Goal: Book appointment/travel/reservation

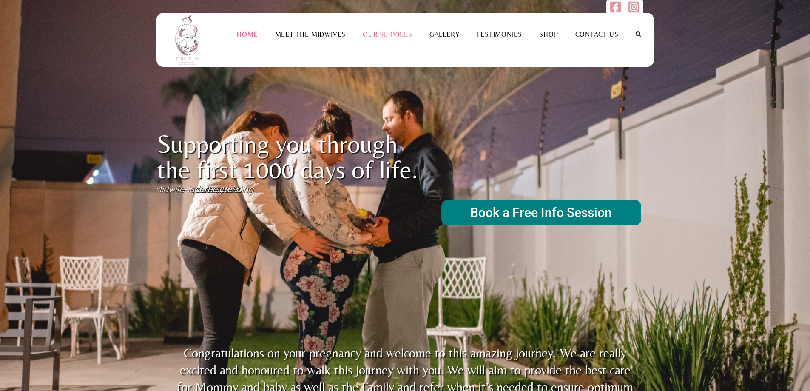
click at [397, 36] on link "Our Services" at bounding box center [387, 34] width 67 height 8
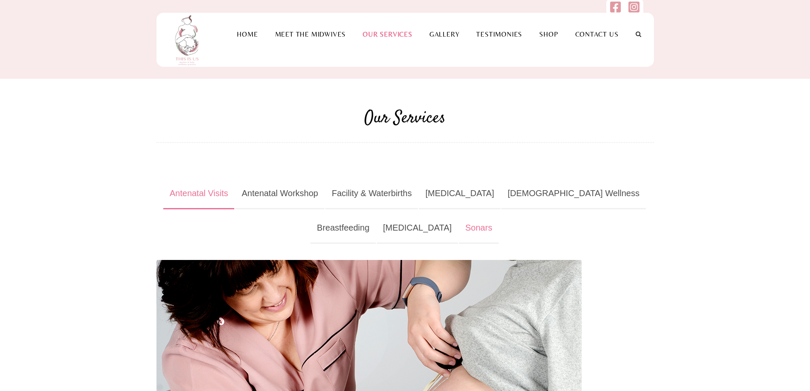
click at [459, 229] on link "Sonars" at bounding box center [479, 228] width 40 height 31
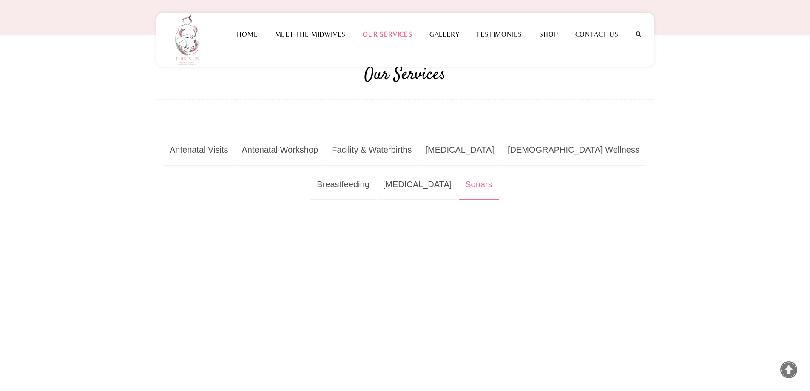
scroll to position [43, 0]
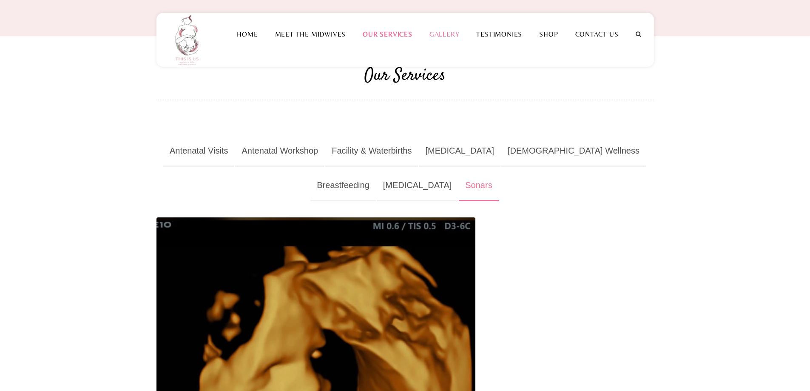
click at [445, 31] on link "Gallery" at bounding box center [444, 34] width 47 height 8
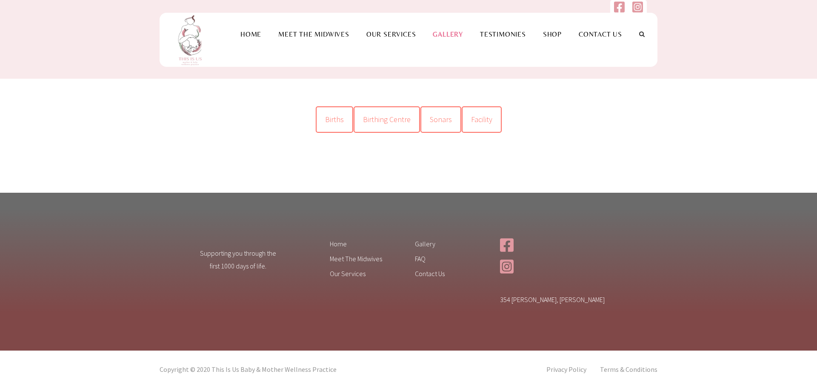
click at [340, 121] on span "Births" at bounding box center [334, 119] width 19 height 10
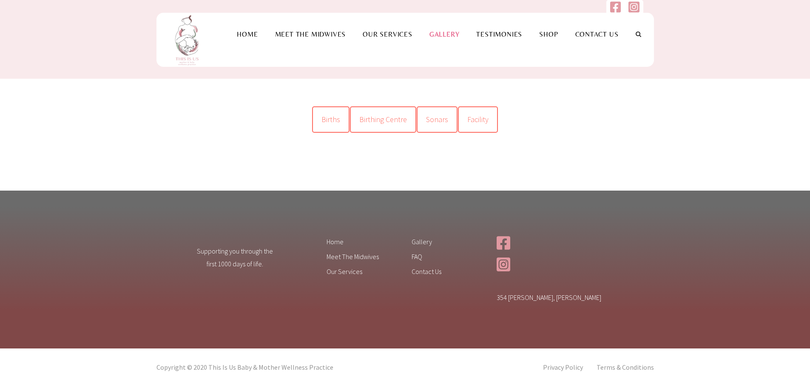
click at [334, 123] on span "Births" at bounding box center [331, 119] width 19 height 10
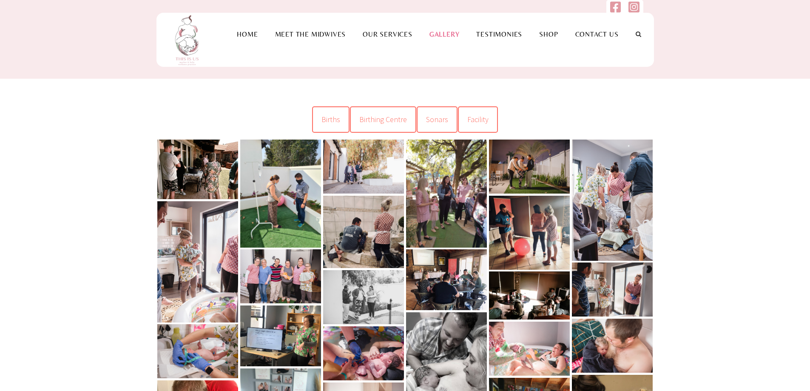
click at [201, 171] on link at bounding box center [197, 170] width 81 height 60
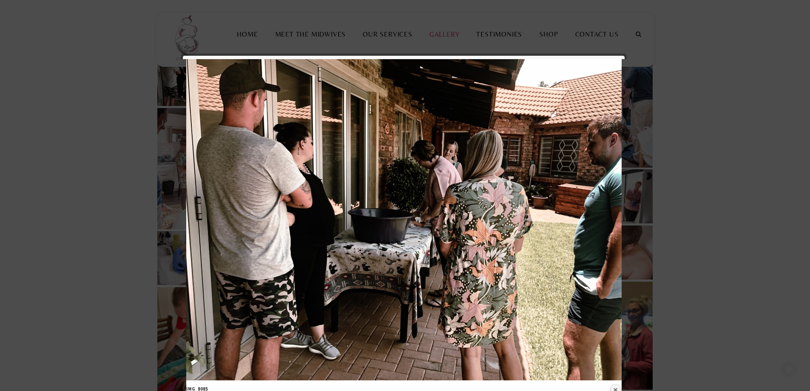
scroll to position [170, 0]
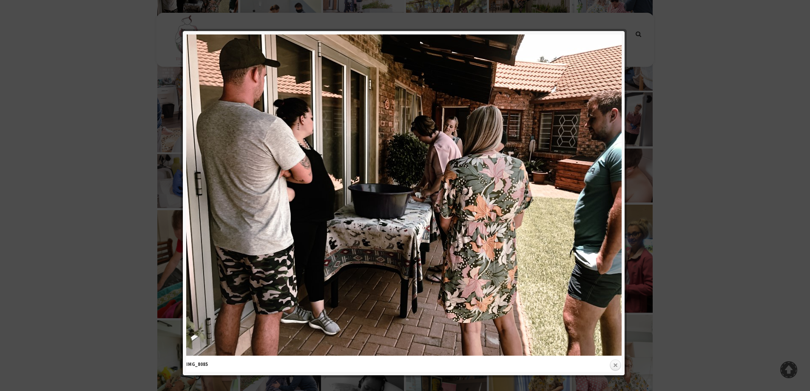
click at [612, 366] on link "Close" at bounding box center [615, 365] width 13 height 13
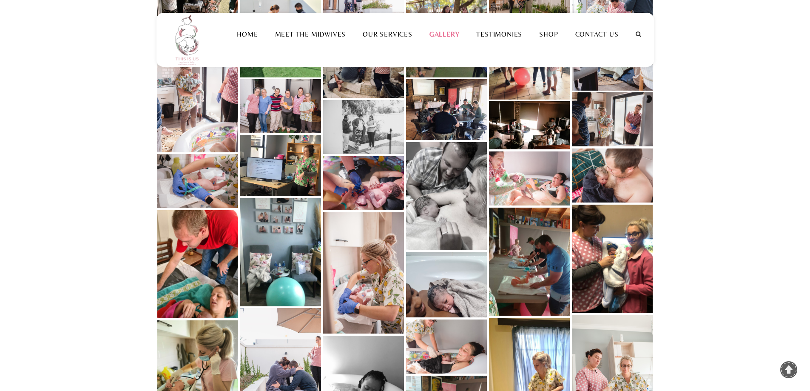
click at [197, 107] on link at bounding box center [197, 91] width 81 height 121
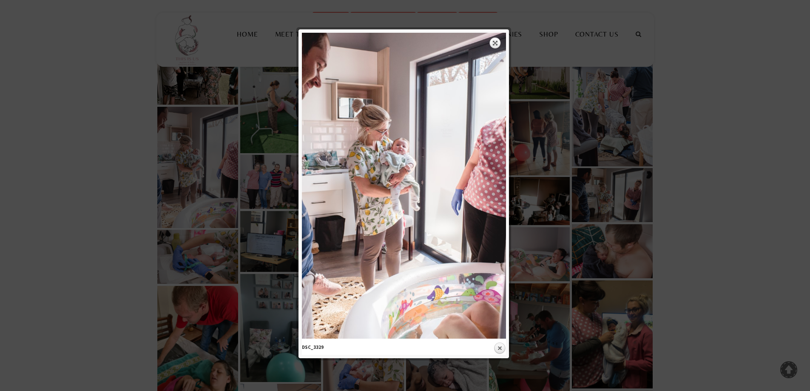
scroll to position [85, 0]
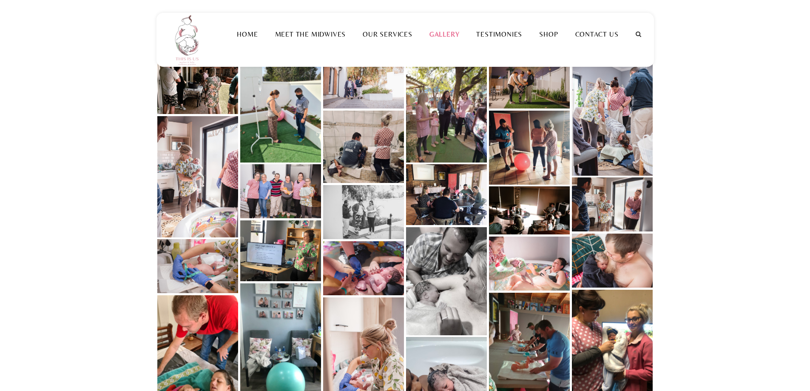
click at [525, 267] on link at bounding box center [529, 264] width 81 height 54
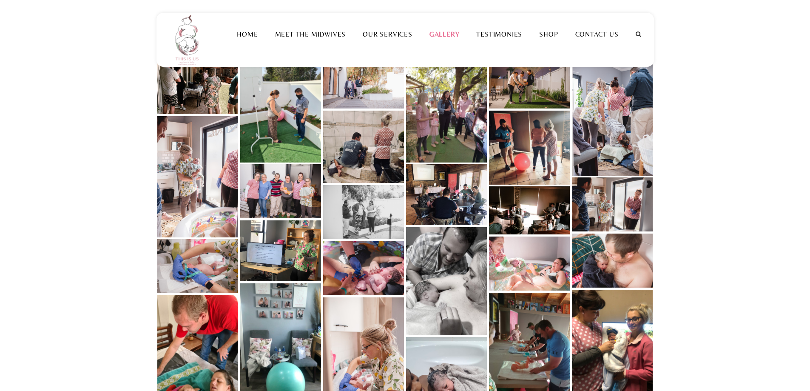
click at [626, 188] on link at bounding box center [612, 204] width 81 height 54
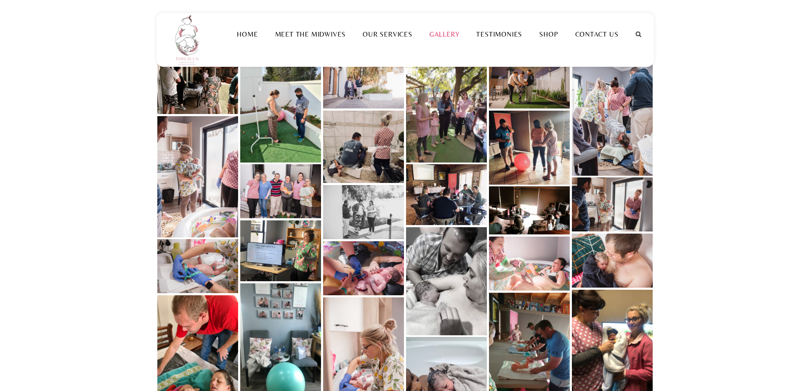
click at [442, 128] on link at bounding box center [446, 108] width 81 height 108
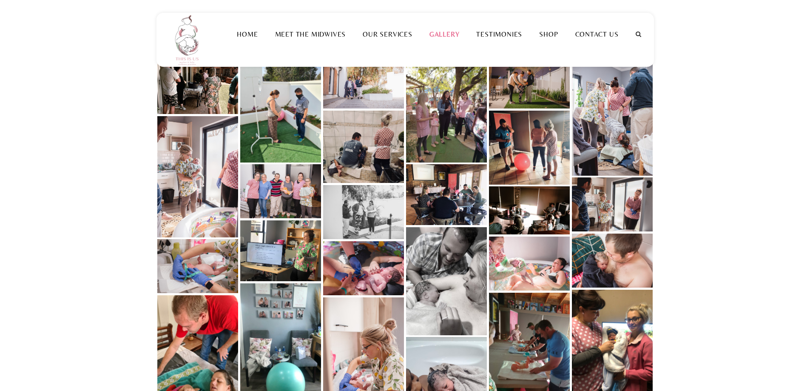
click at [633, 135] on link at bounding box center [612, 114] width 81 height 121
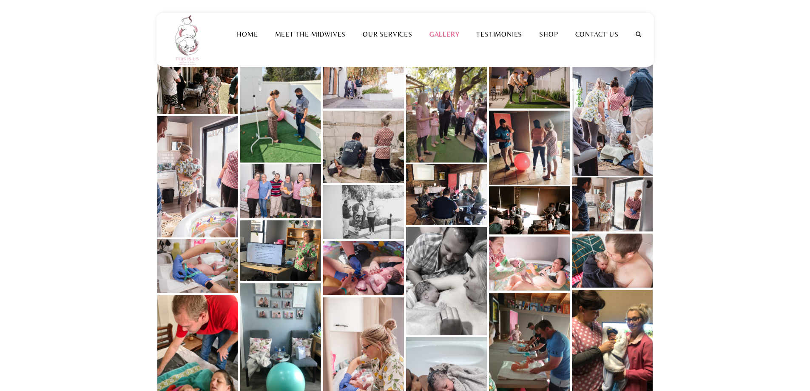
click at [620, 359] on link at bounding box center [612, 344] width 81 height 108
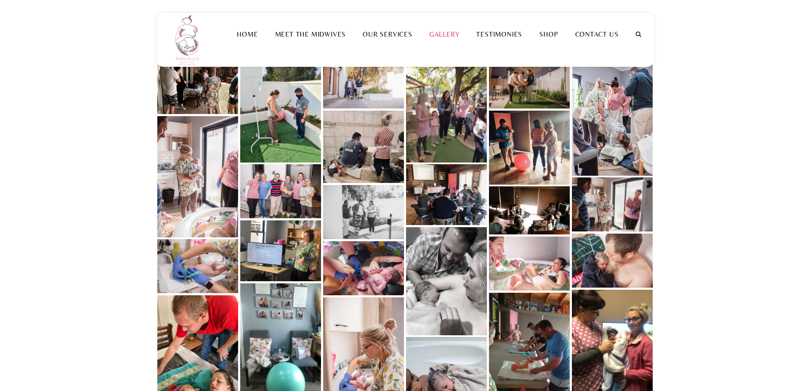
click at [340, 261] on link at bounding box center [363, 268] width 81 height 54
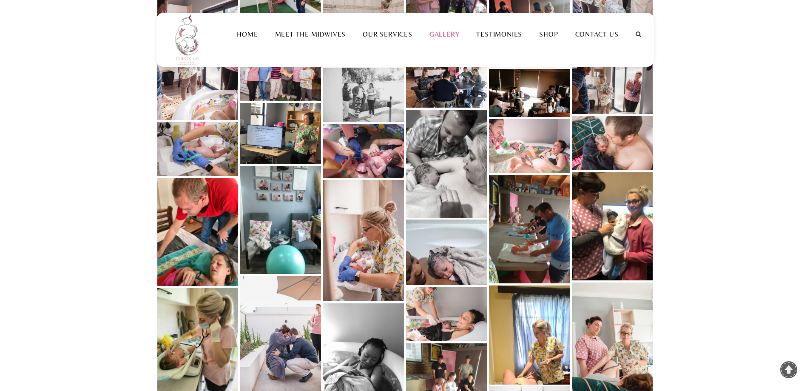
scroll to position [204, 0]
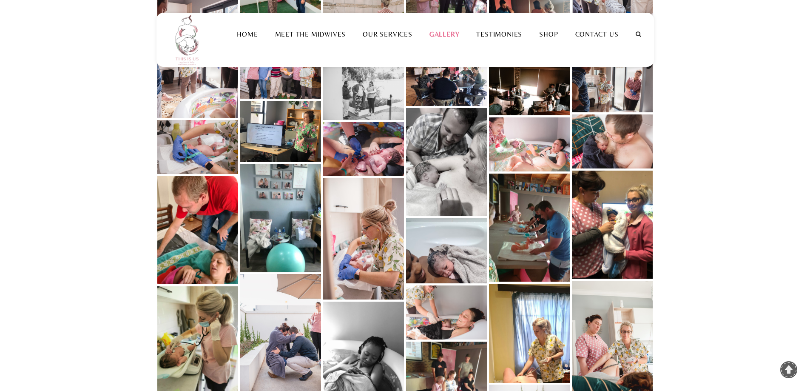
click at [371, 243] on link at bounding box center [363, 238] width 81 height 121
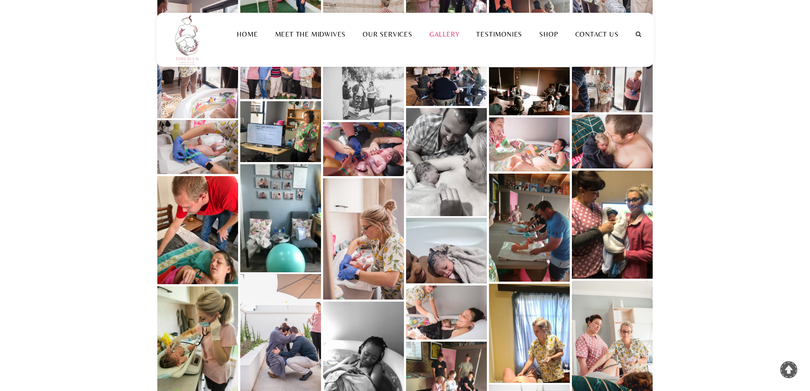
click at [299, 220] on link at bounding box center [280, 218] width 81 height 108
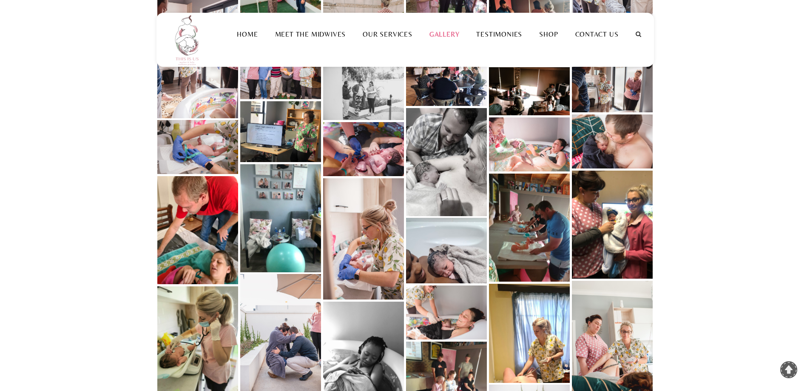
click at [203, 333] on link at bounding box center [197, 340] width 81 height 108
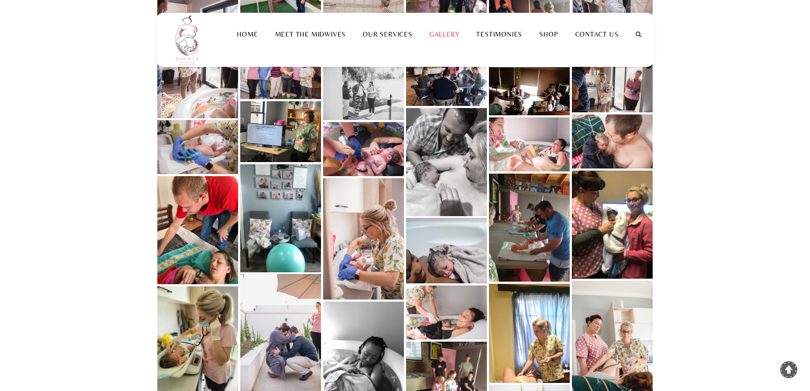
click at [624, 344] on link at bounding box center [612, 341] width 81 height 121
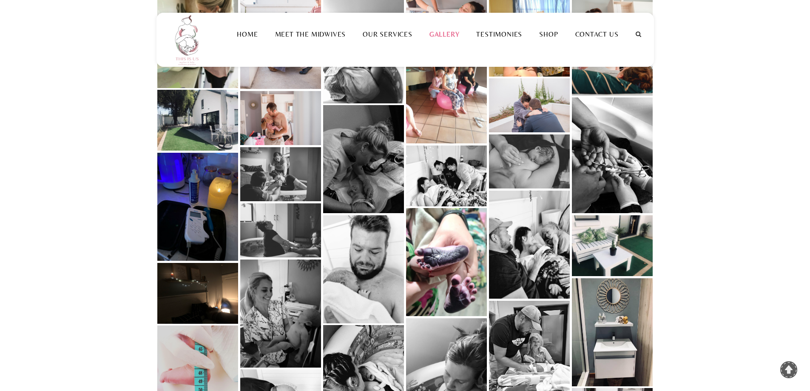
scroll to position [528, 0]
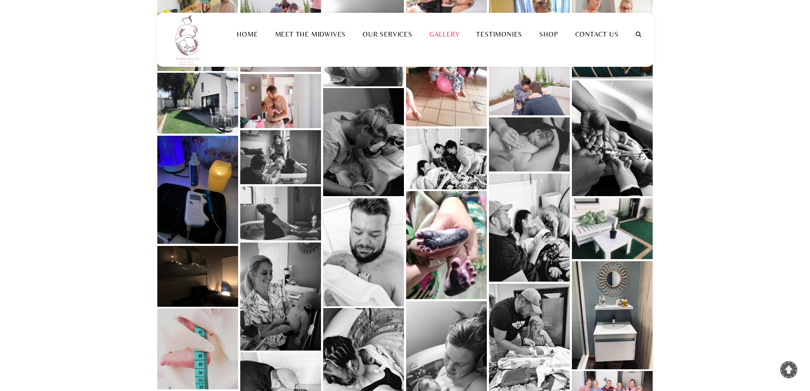
click at [283, 288] on link at bounding box center [280, 297] width 81 height 108
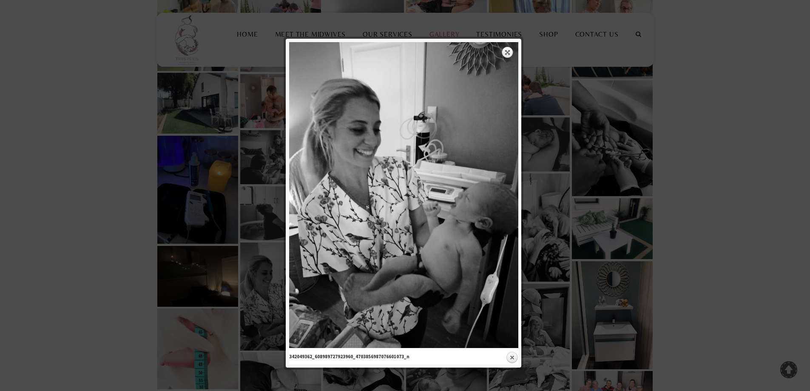
click at [785, 135] on div at bounding box center [405, 118] width 810 height 1292
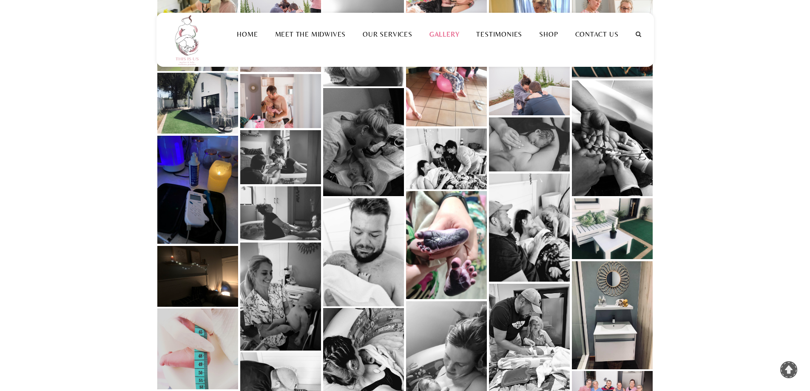
click at [556, 318] on link at bounding box center [529, 338] width 81 height 108
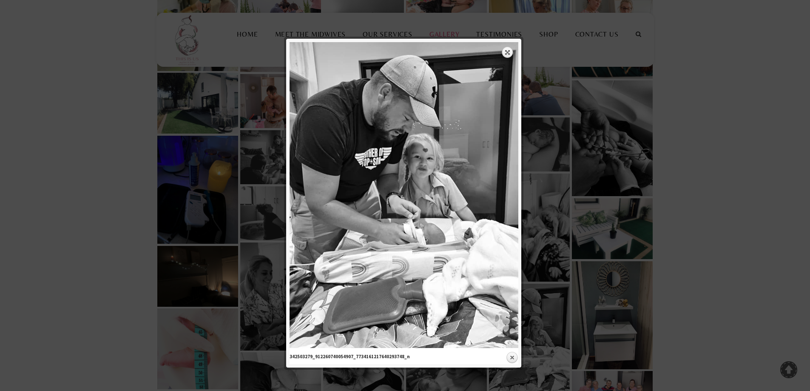
click at [762, 156] on div at bounding box center [405, 118] width 810 height 1292
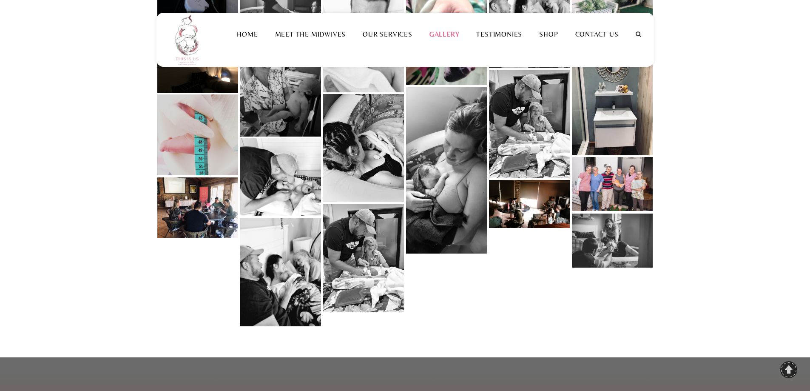
scroll to position [749, 0]
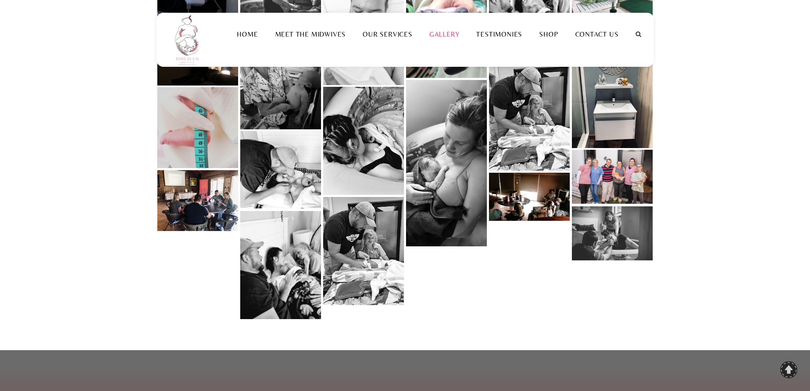
click at [631, 166] on link at bounding box center [612, 177] width 81 height 54
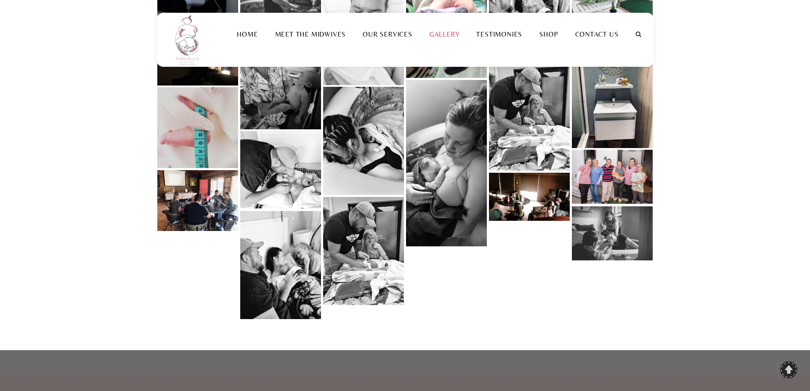
click at [532, 193] on link at bounding box center [529, 197] width 81 height 48
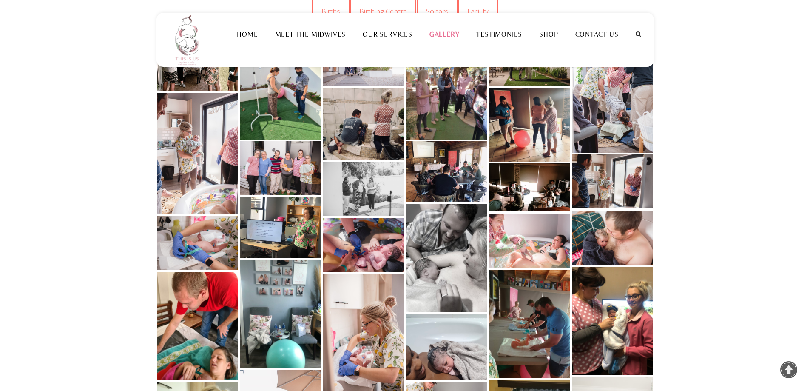
scroll to position [0, 0]
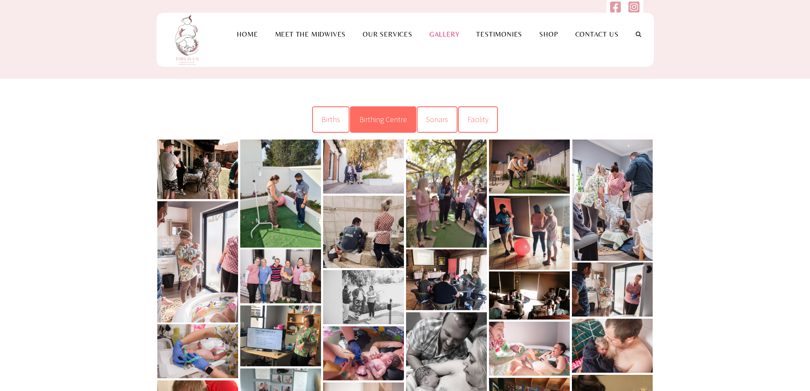
click at [372, 119] on span "Birthing Centre" at bounding box center [384, 119] width 48 height 10
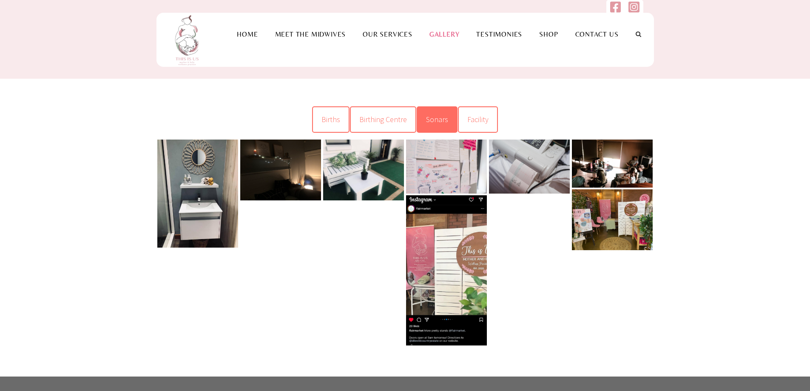
click at [429, 119] on span "Sonars" at bounding box center [437, 119] width 22 height 10
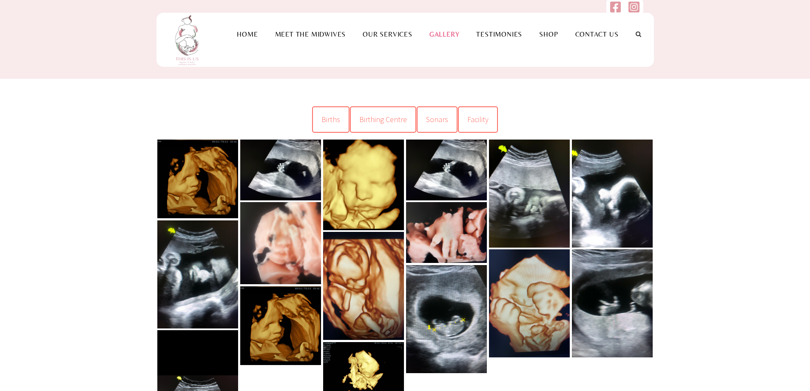
click at [207, 174] on link at bounding box center [197, 179] width 81 height 79
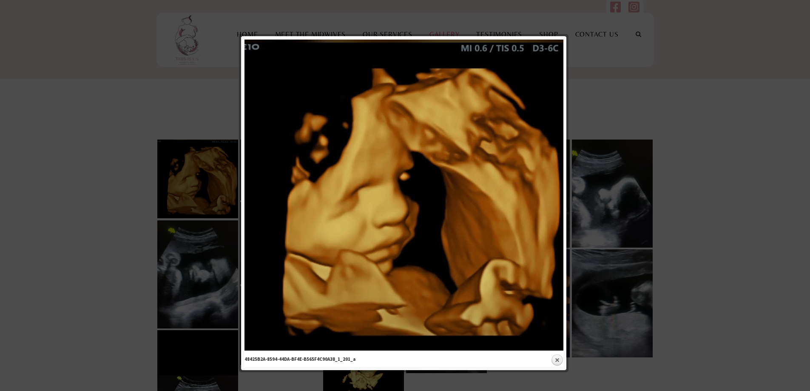
click at [719, 108] on div at bounding box center [405, 365] width 810 height 730
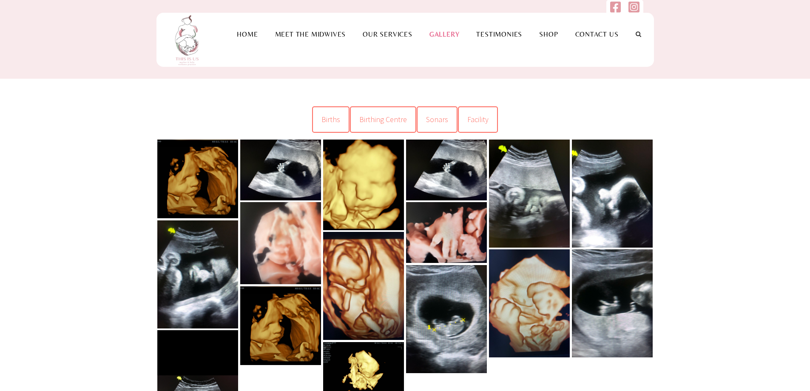
click at [385, 188] on link at bounding box center [363, 185] width 81 height 91
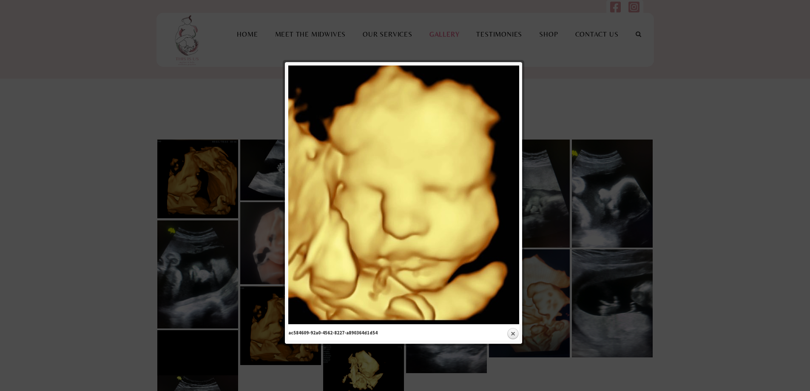
click at [788, 188] on div at bounding box center [405, 365] width 810 height 730
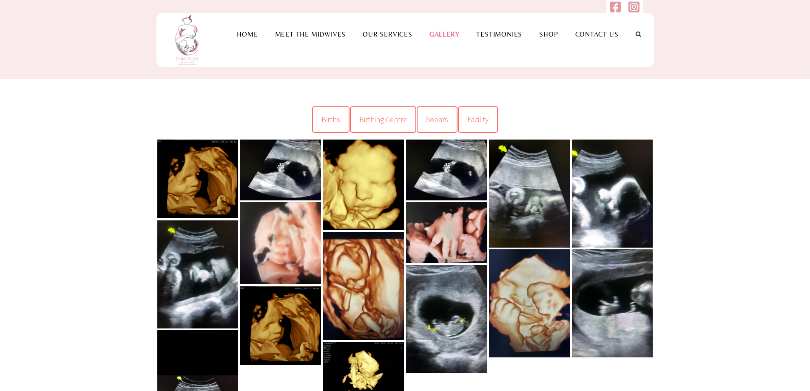
click at [376, 300] on link at bounding box center [363, 286] width 81 height 108
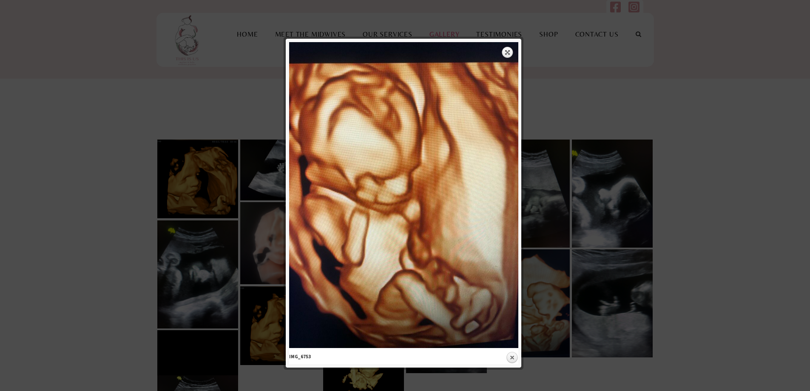
click at [736, 128] on div at bounding box center [405, 365] width 810 height 730
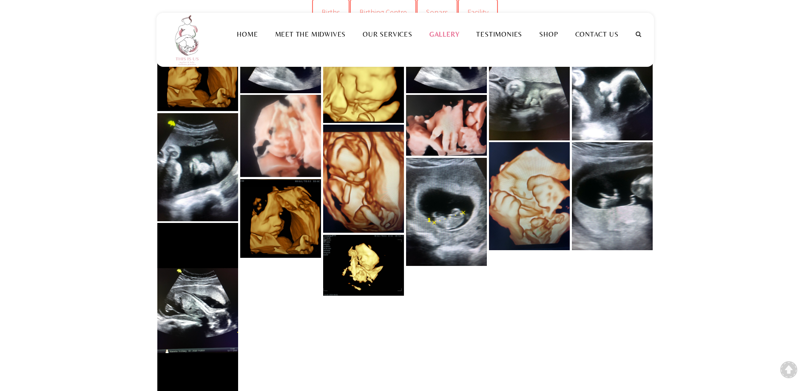
scroll to position [128, 0]
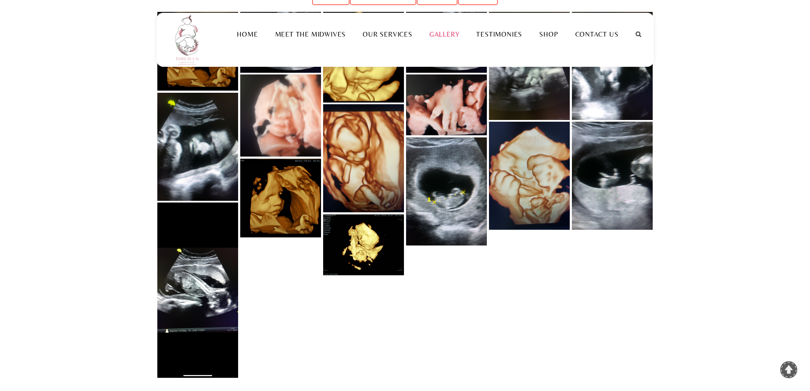
click at [350, 250] on link at bounding box center [363, 244] width 81 height 61
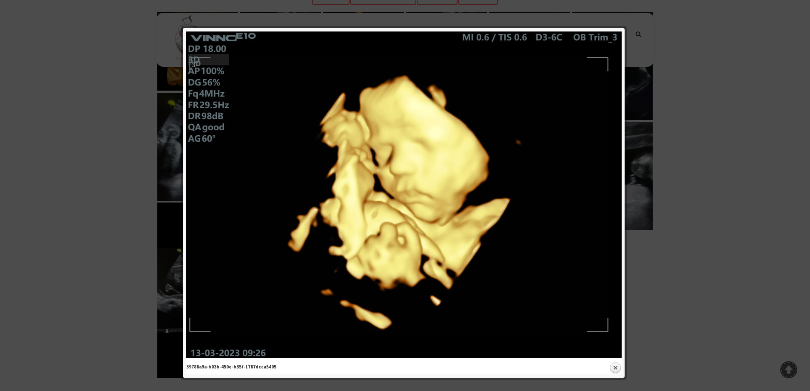
click at [729, 120] on div at bounding box center [405, 237] width 810 height 730
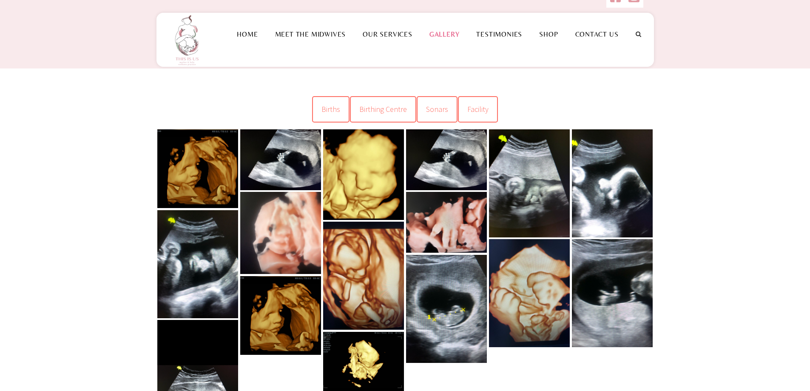
scroll to position [0, 0]
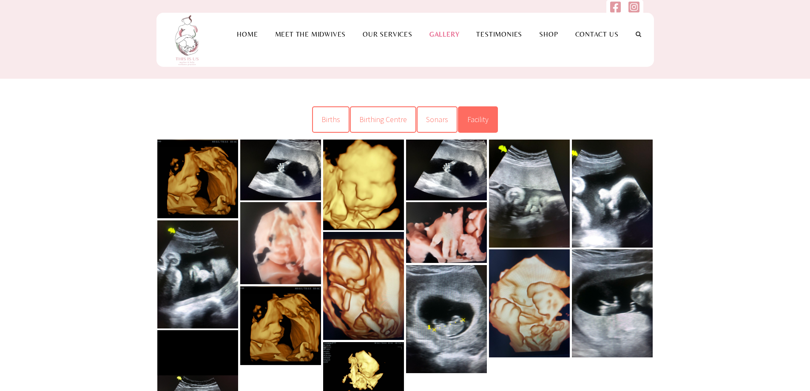
click at [488, 109] on link "Facility" at bounding box center [478, 119] width 40 height 26
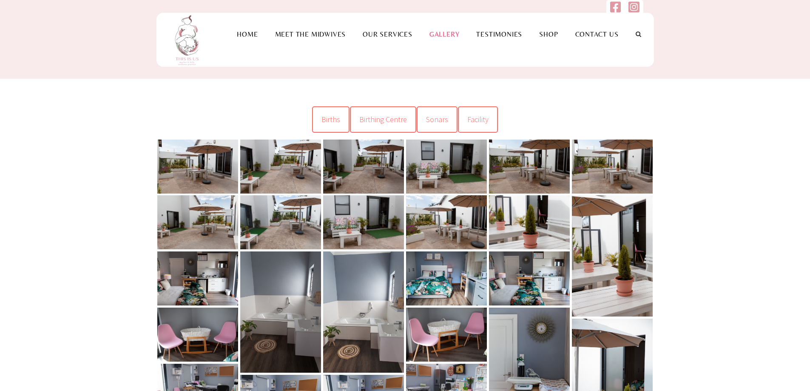
click at [185, 172] on link at bounding box center [197, 167] width 81 height 54
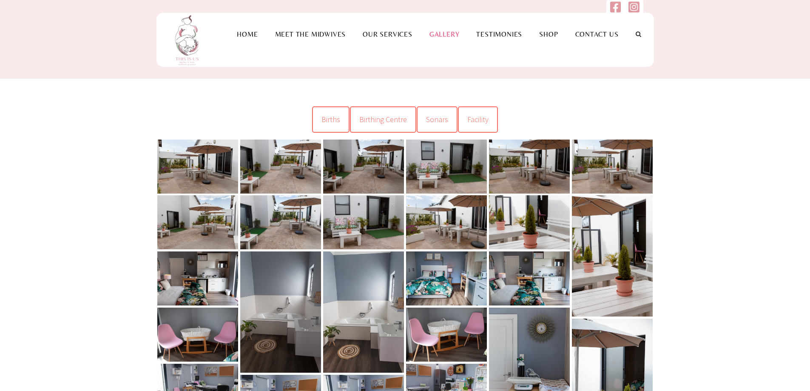
click at [287, 166] on link at bounding box center [280, 167] width 81 height 54
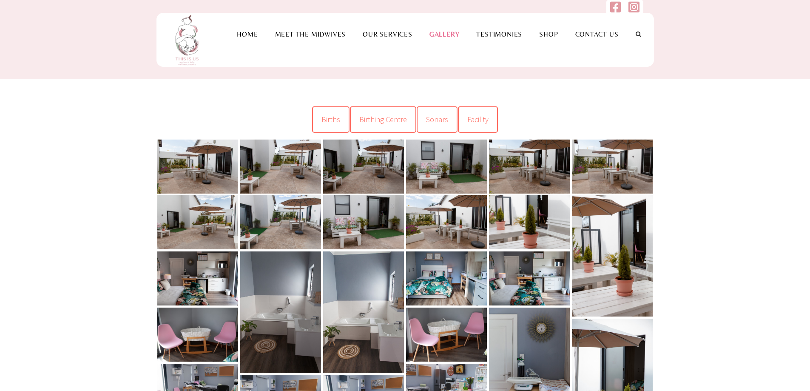
click at [382, 157] on link at bounding box center [363, 167] width 81 height 54
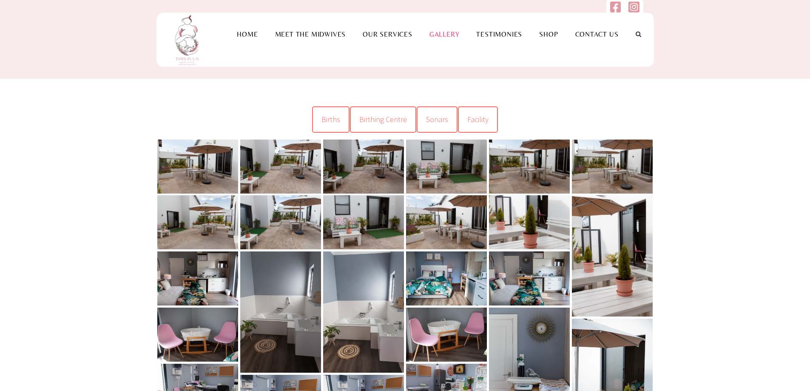
click at [193, 285] on link at bounding box center [197, 278] width 81 height 54
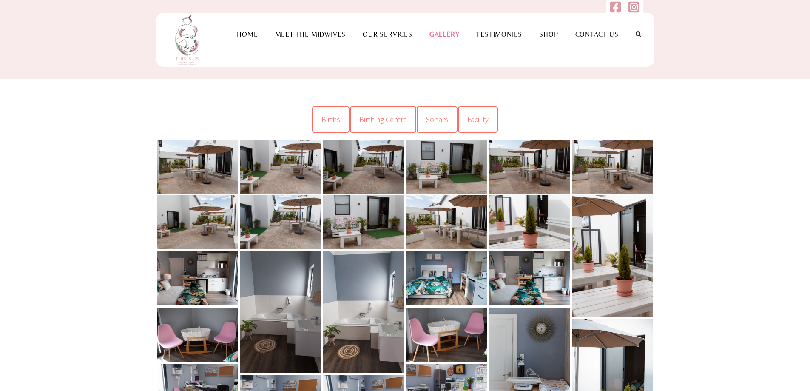
click at [204, 321] on link at bounding box center [197, 335] width 81 height 54
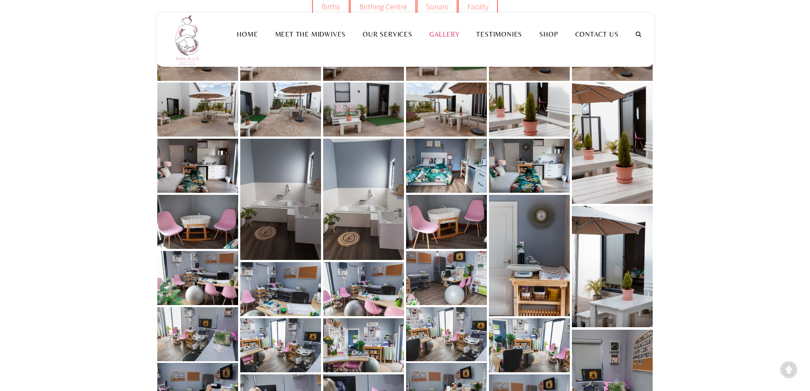
scroll to position [128, 0]
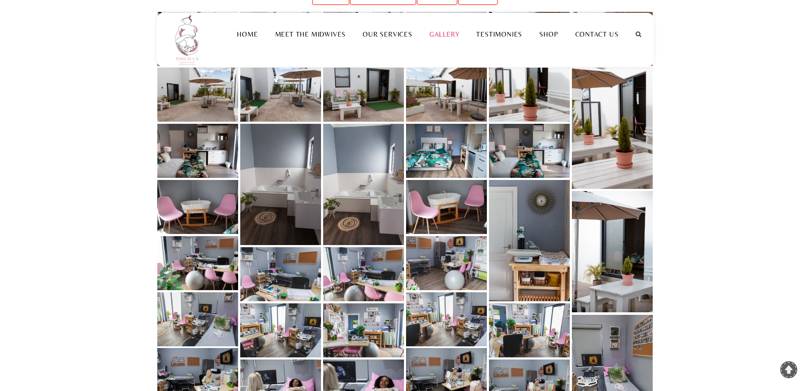
click at [301, 173] on link at bounding box center [280, 184] width 81 height 121
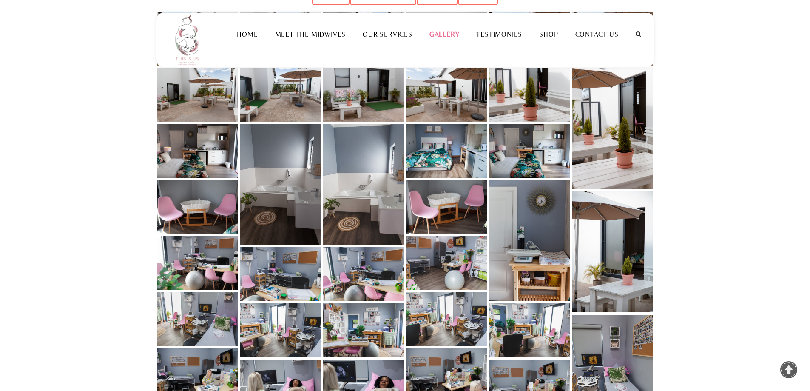
click at [452, 154] on link at bounding box center [446, 151] width 81 height 54
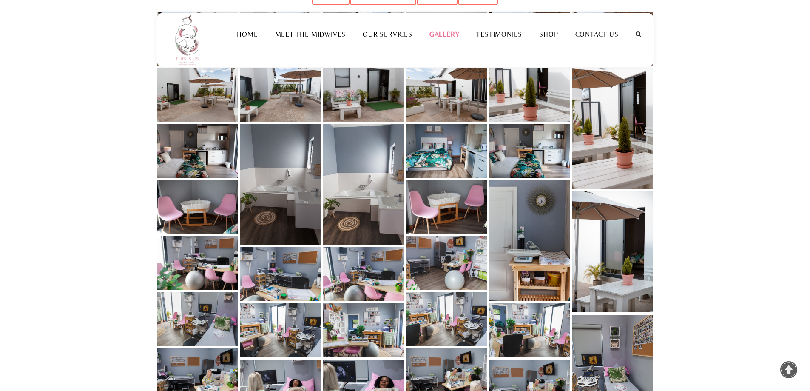
click at [532, 222] on link at bounding box center [529, 240] width 81 height 121
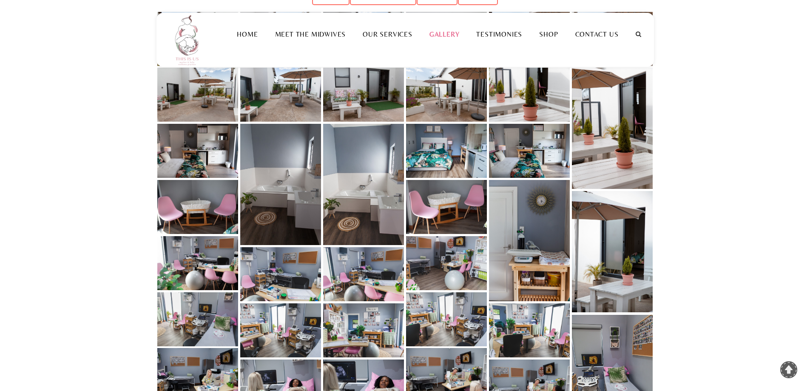
click at [188, 328] on link at bounding box center [197, 319] width 81 height 54
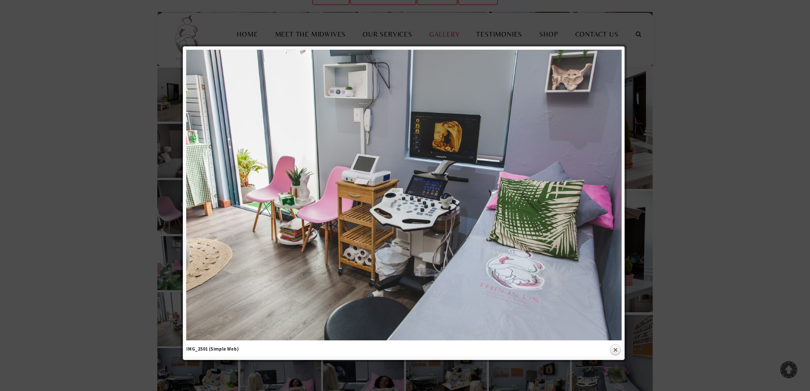
click at [460, 148] on img at bounding box center [404, 195] width 436 height 291
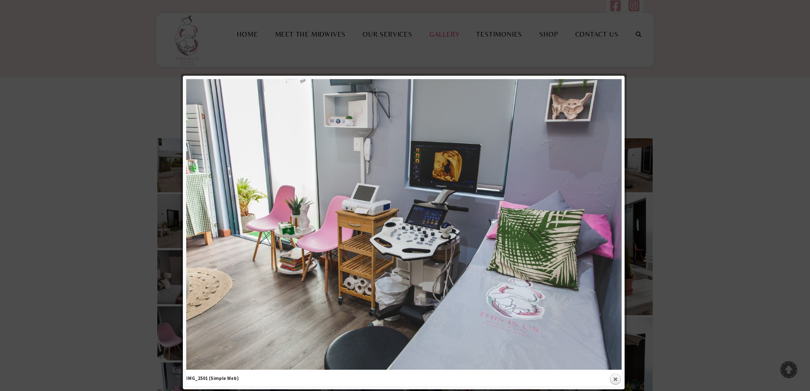
scroll to position [0, 0]
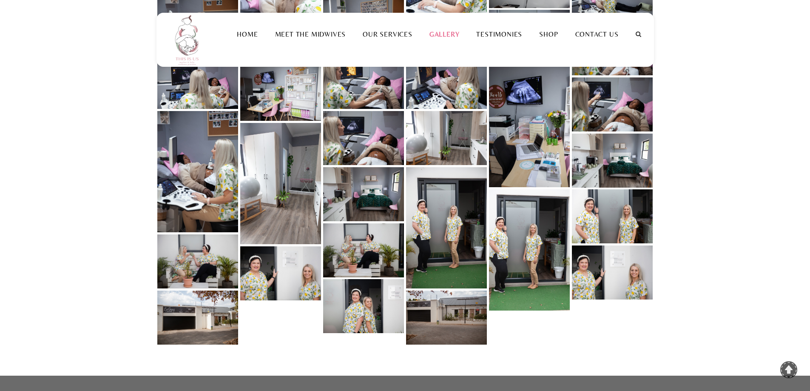
scroll to position [766, 0]
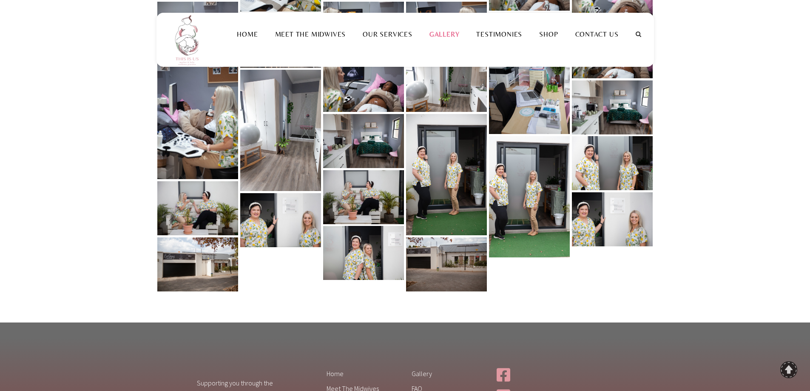
click at [444, 261] on link at bounding box center [446, 264] width 81 height 54
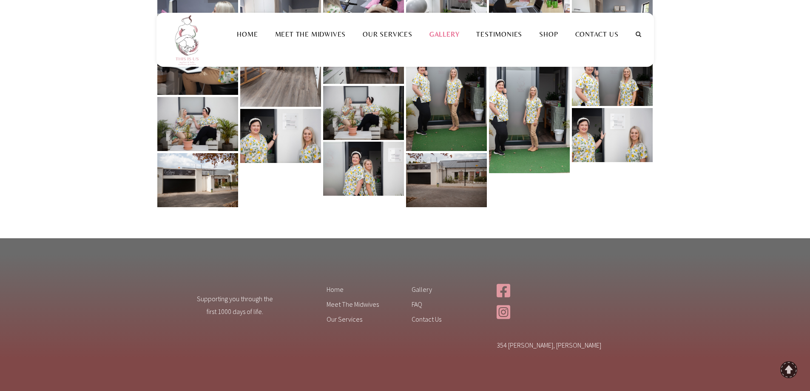
scroll to position [851, 0]
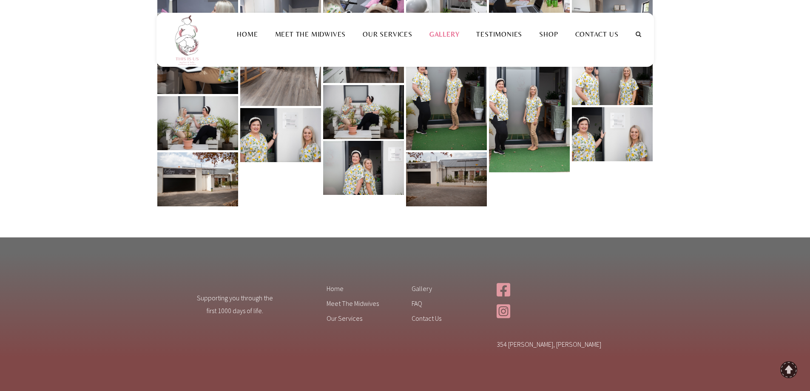
click at [449, 37] on link "Gallery" at bounding box center [444, 34] width 47 height 8
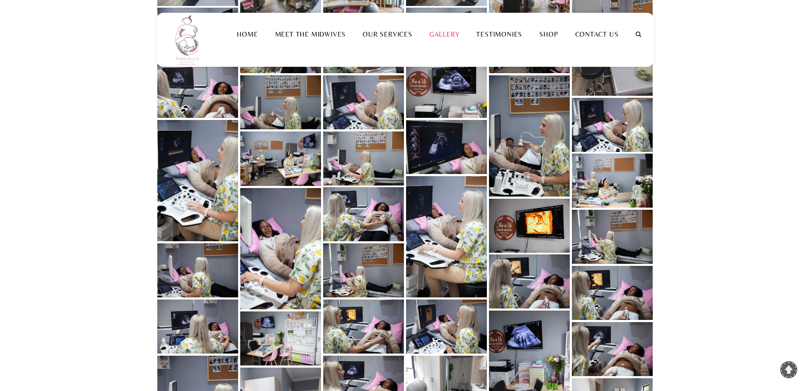
scroll to position [394, 0]
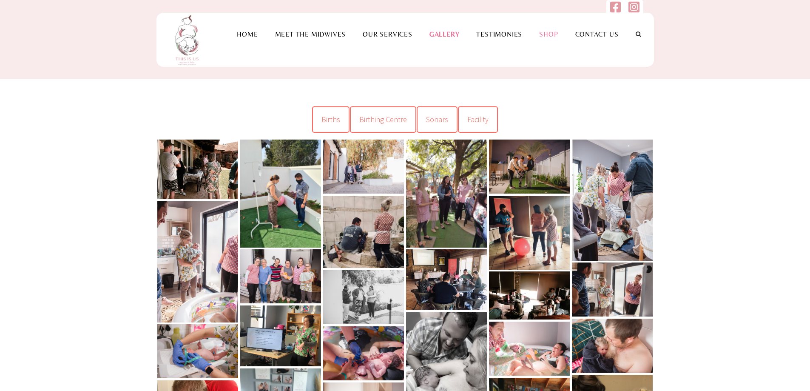
click at [552, 32] on link "Shop" at bounding box center [549, 34] width 36 height 8
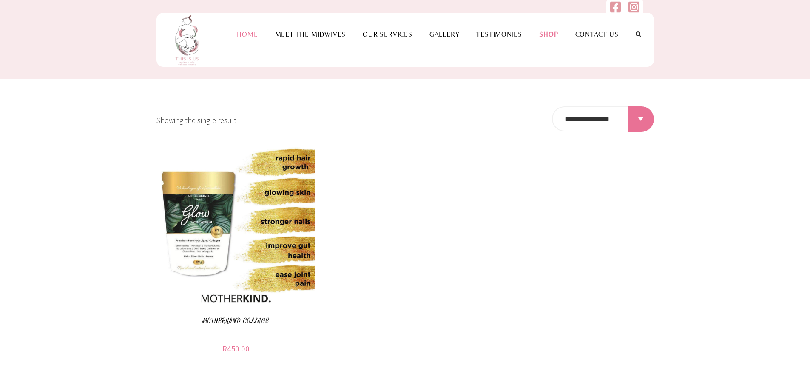
click at [257, 33] on link "Home" at bounding box center [247, 34] width 38 height 8
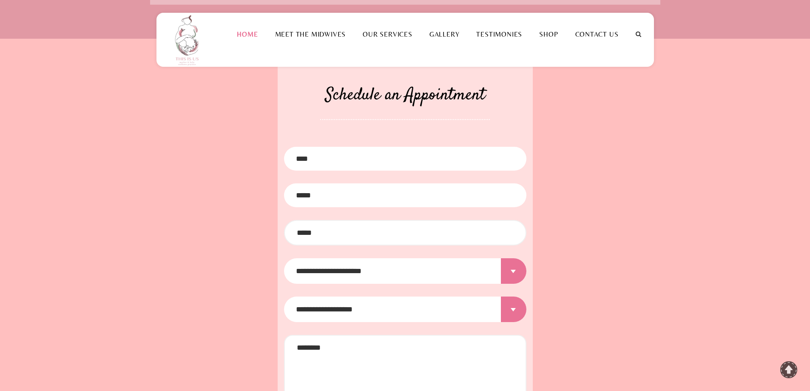
scroll to position [1031, 0]
click at [518, 263] on select "**********" at bounding box center [405, 271] width 243 height 26
click at [513, 298] on select "**********" at bounding box center [405, 309] width 243 height 26
click at [671, 193] on div "**********" at bounding box center [405, 272] width 810 height 468
